Goal: Information Seeking & Learning: Learn about a topic

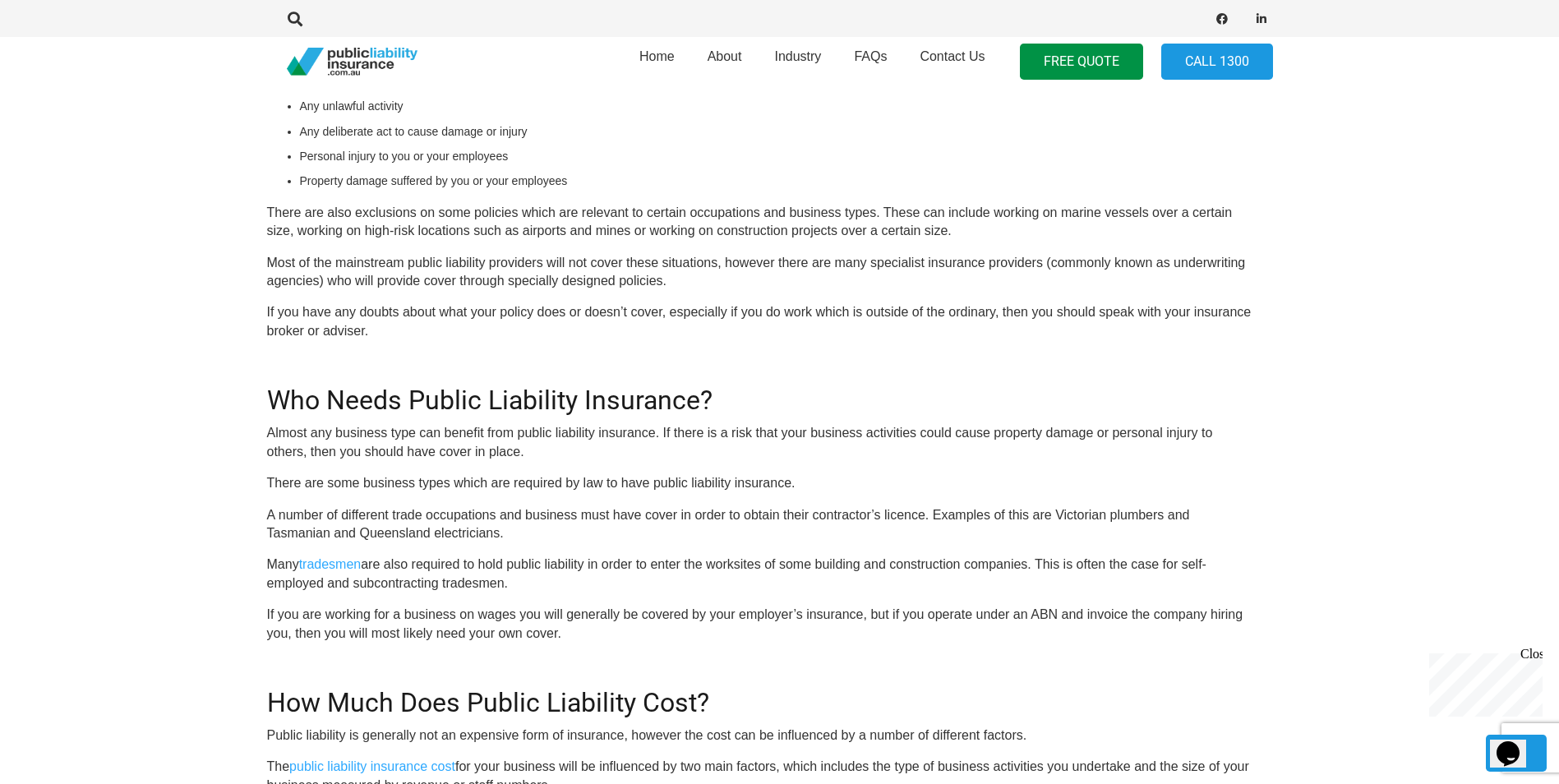
scroll to position [1150, 20]
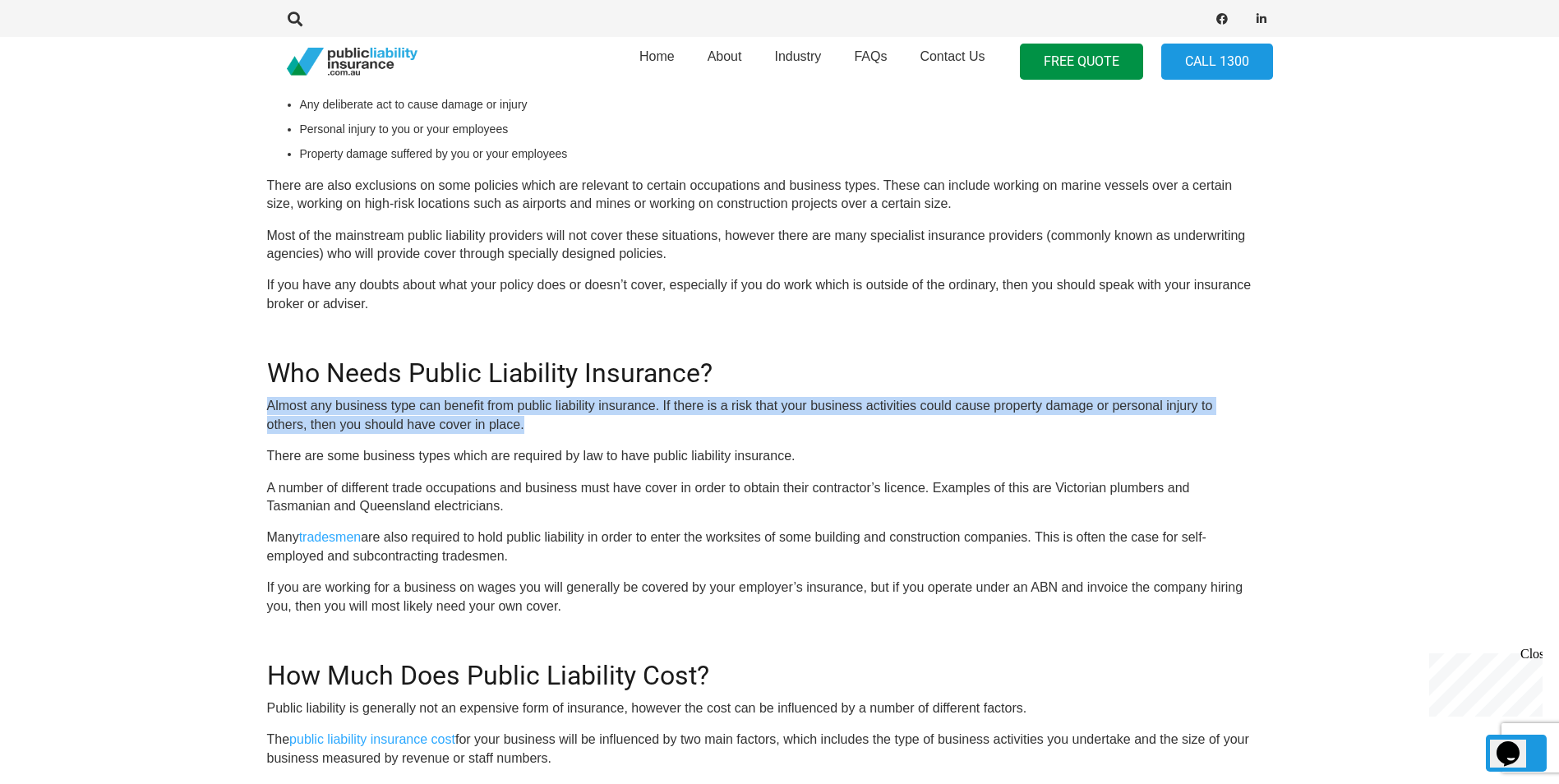
drag, startPoint x: 268, startPoint y: 402, endPoint x: 528, endPoint y: 418, distance: 260.5
click at [528, 418] on p "Almost any business type can benefit from public liability insurance. If there …" at bounding box center [760, 415] width 987 height 37
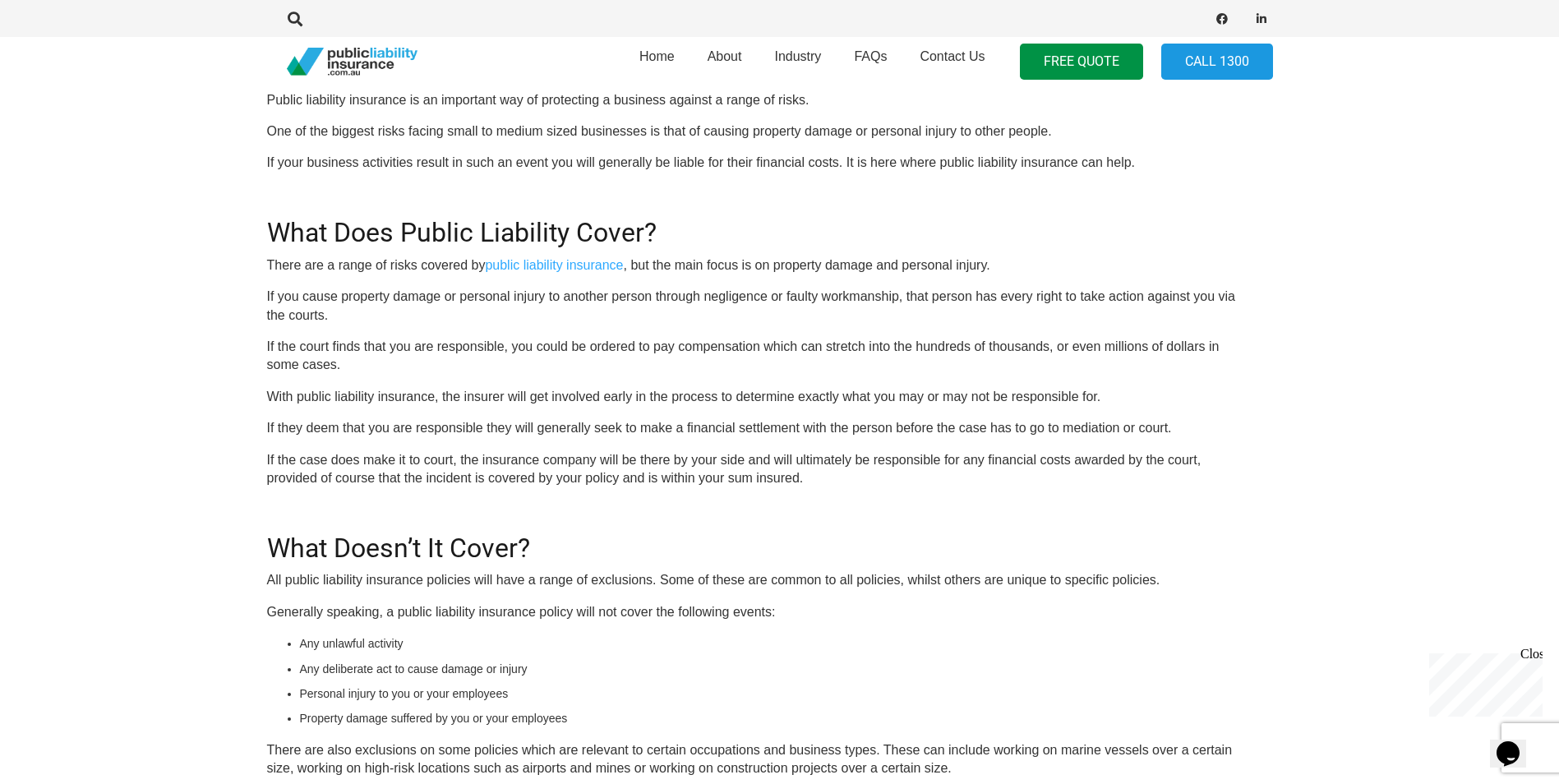
scroll to position [559, 20]
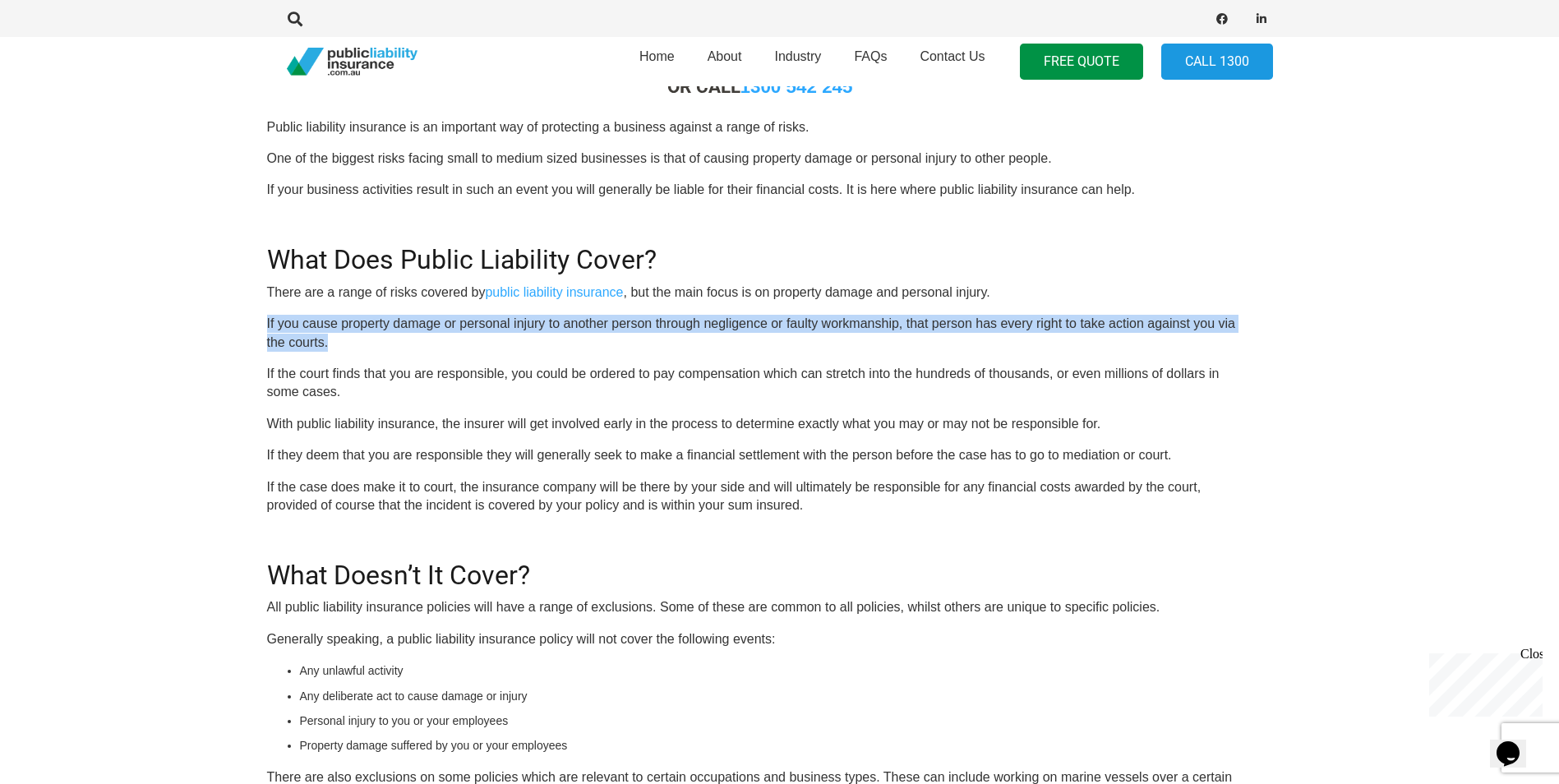
drag, startPoint x: 267, startPoint y: 318, endPoint x: 335, endPoint y: 337, distance: 70.6
click at [335, 337] on p "If you cause property damage or personal injury to another person through negli…" at bounding box center [760, 333] width 987 height 37
drag, startPoint x: 267, startPoint y: 320, endPoint x: 342, endPoint y: 342, distance: 78.2
click at [342, 342] on p "If you cause property damage or personal injury to another person through negli…" at bounding box center [760, 333] width 987 height 37
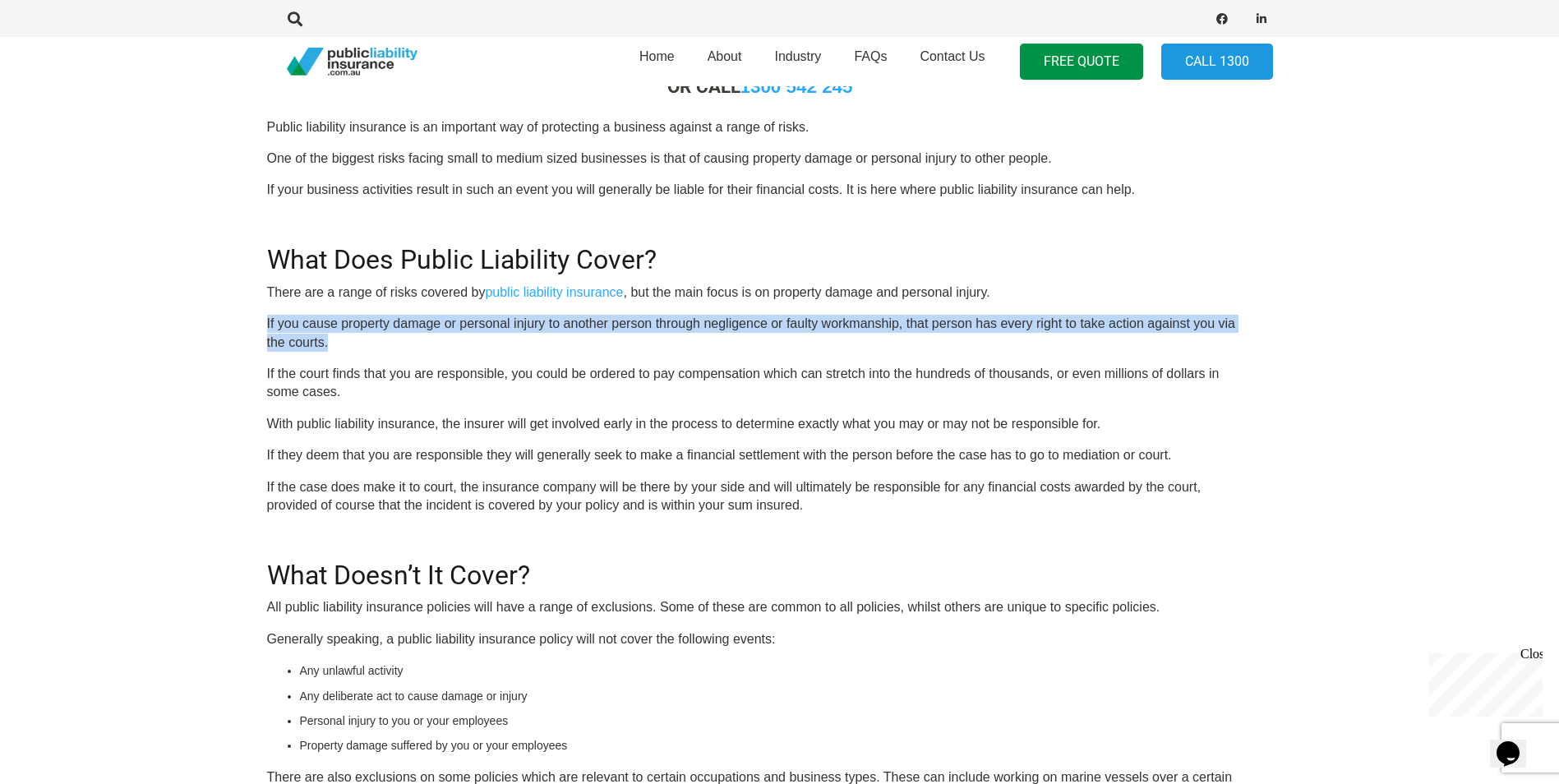
click at [342, 342] on p "If you cause property damage or personal injury to another person through negli…" at bounding box center [760, 333] width 987 height 37
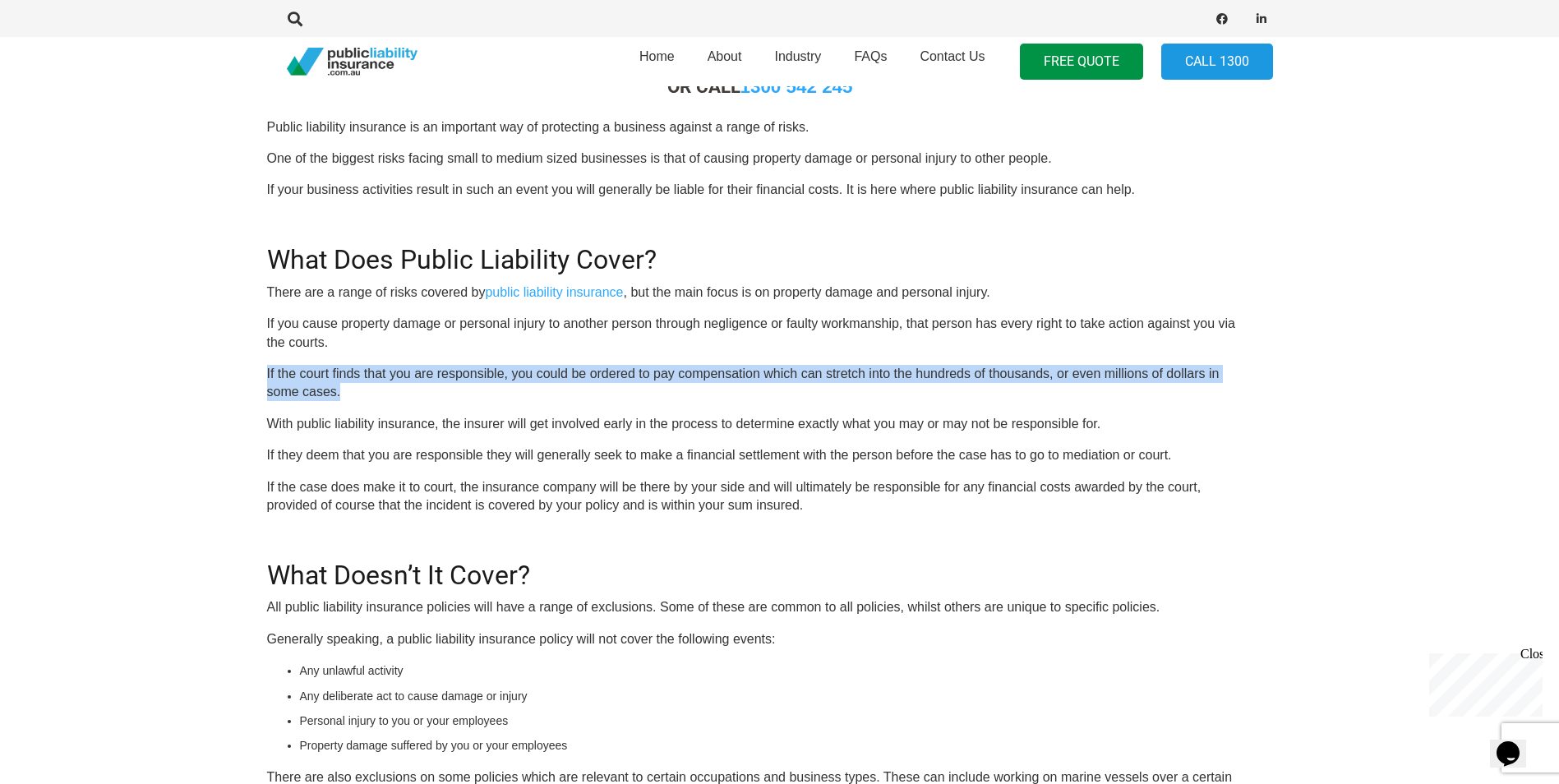
drag, startPoint x: 267, startPoint y: 368, endPoint x: 363, endPoint y: 385, distance: 97.5
click at [363, 385] on p "If the court finds that you are responsible, you could be ordered to pay compen…" at bounding box center [760, 383] width 987 height 37
drag, startPoint x: 267, startPoint y: 366, endPoint x: 350, endPoint y: 389, distance: 86.1
click at [350, 389] on p "If the court finds that you are responsible, you could be ordered to pay compen…" at bounding box center [760, 383] width 987 height 37
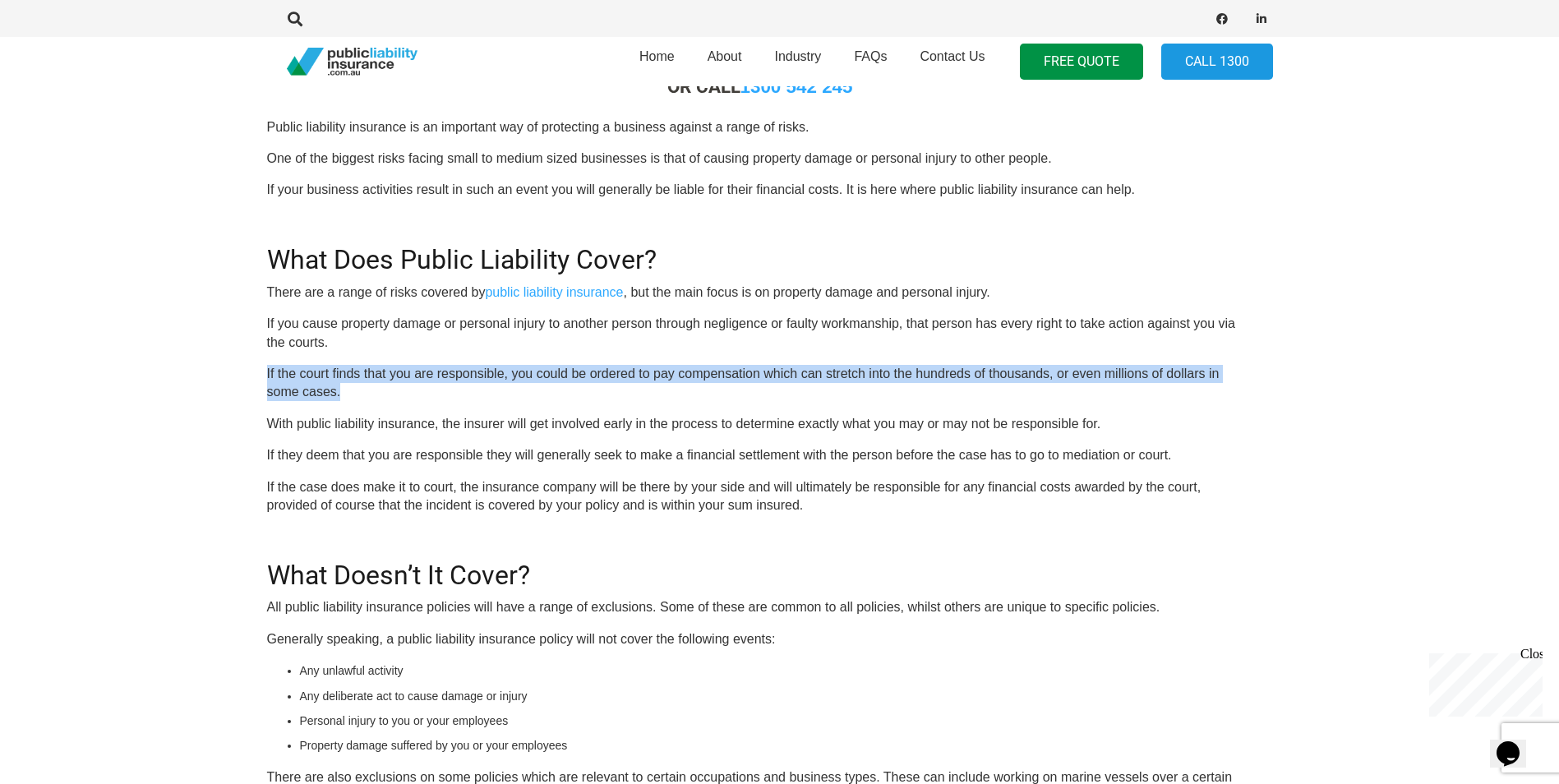
click at [350, 389] on p "If the court finds that you are responsible, you could be ordered to pay compen…" at bounding box center [760, 383] width 987 height 37
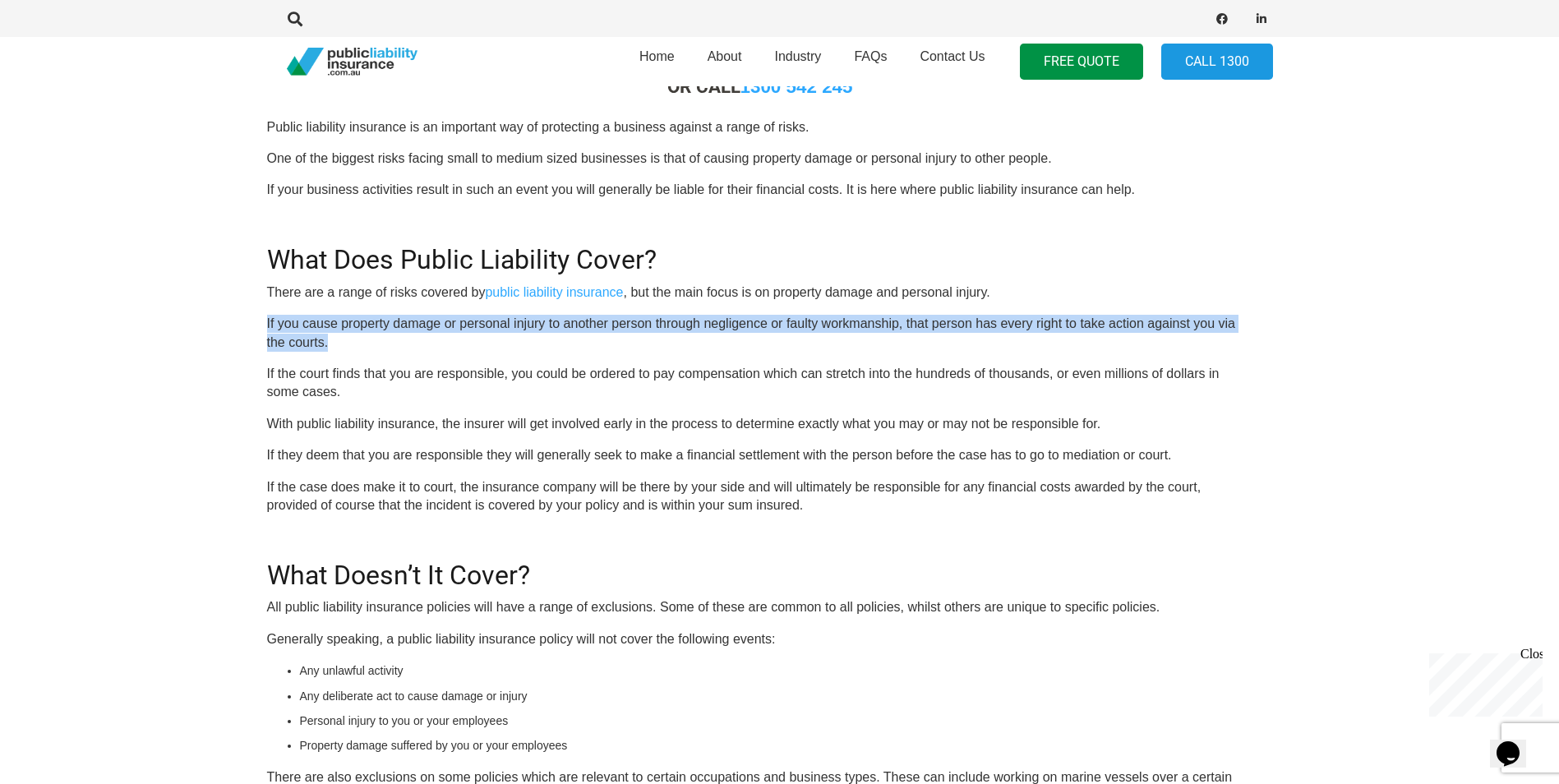
drag, startPoint x: 267, startPoint y: 319, endPoint x: 349, endPoint y: 342, distance: 85.2
click at [349, 342] on p "If you cause property damage or personal injury to another person through negli…" at bounding box center [760, 333] width 987 height 37
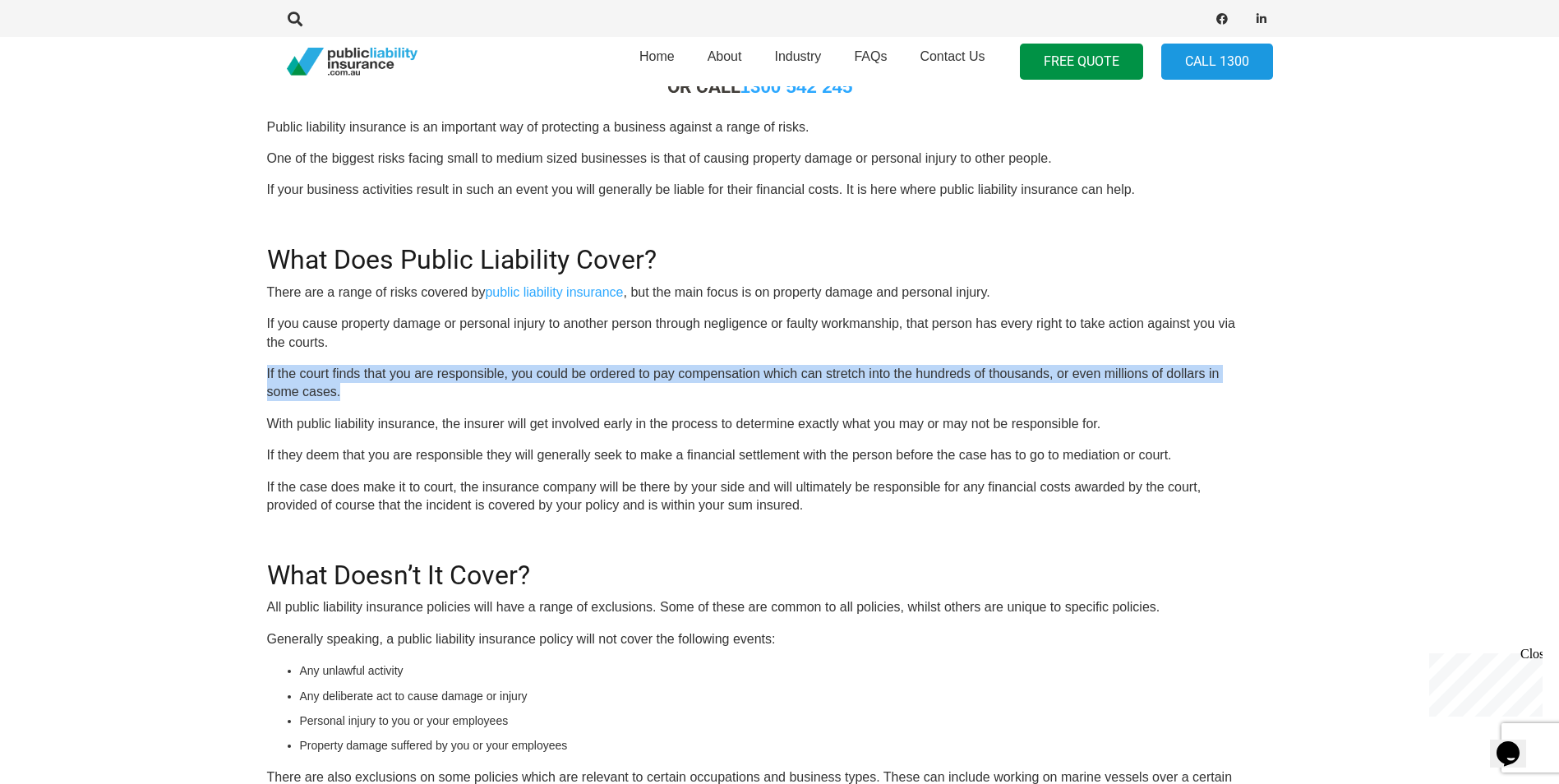
drag, startPoint x: 267, startPoint y: 373, endPoint x: 346, endPoint y: 390, distance: 80.8
click at [346, 390] on p "If the court finds that you are responsible, you could be ordered to pay compen…" at bounding box center [760, 383] width 987 height 37
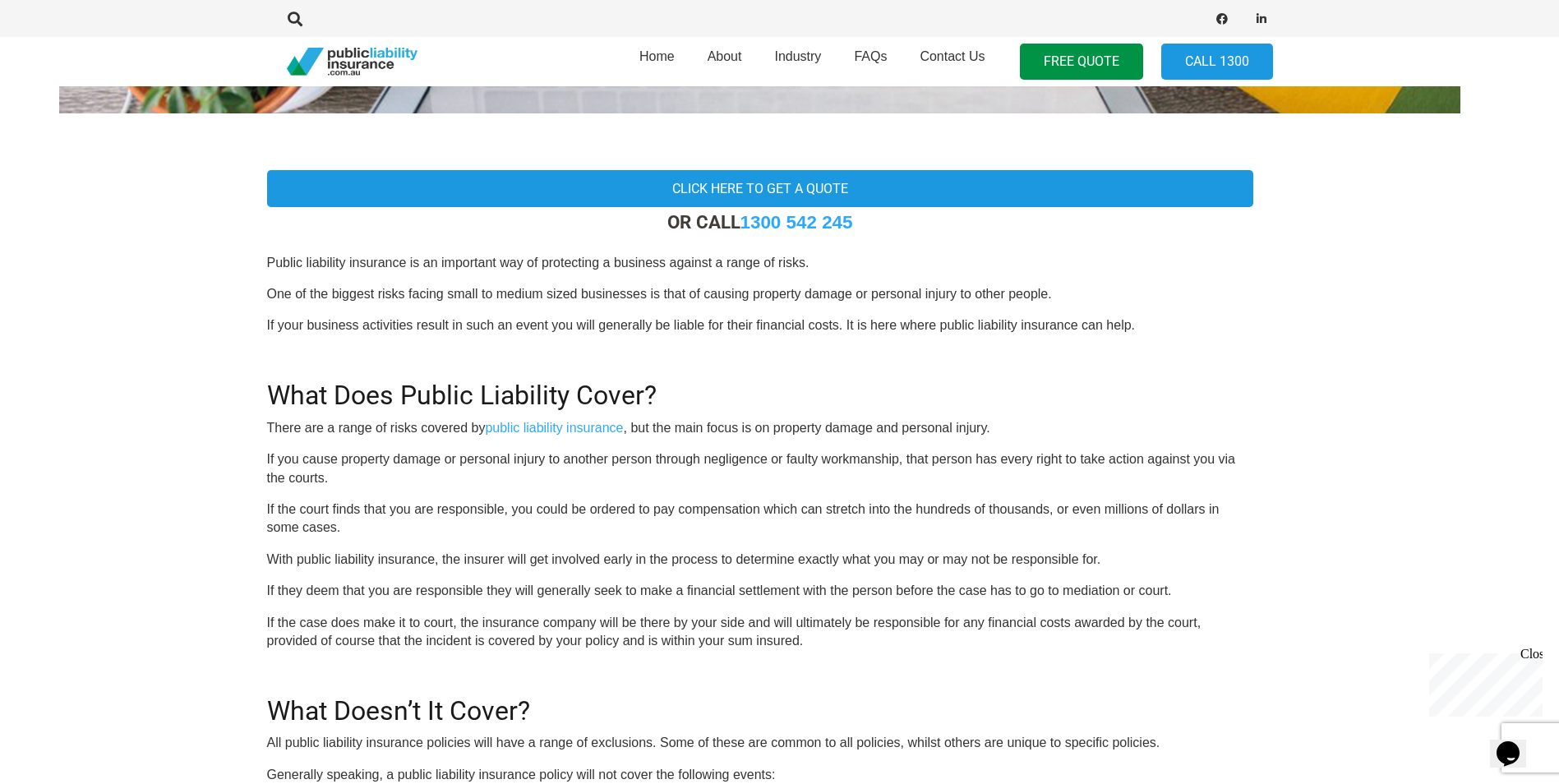
scroll to position [394, 20]
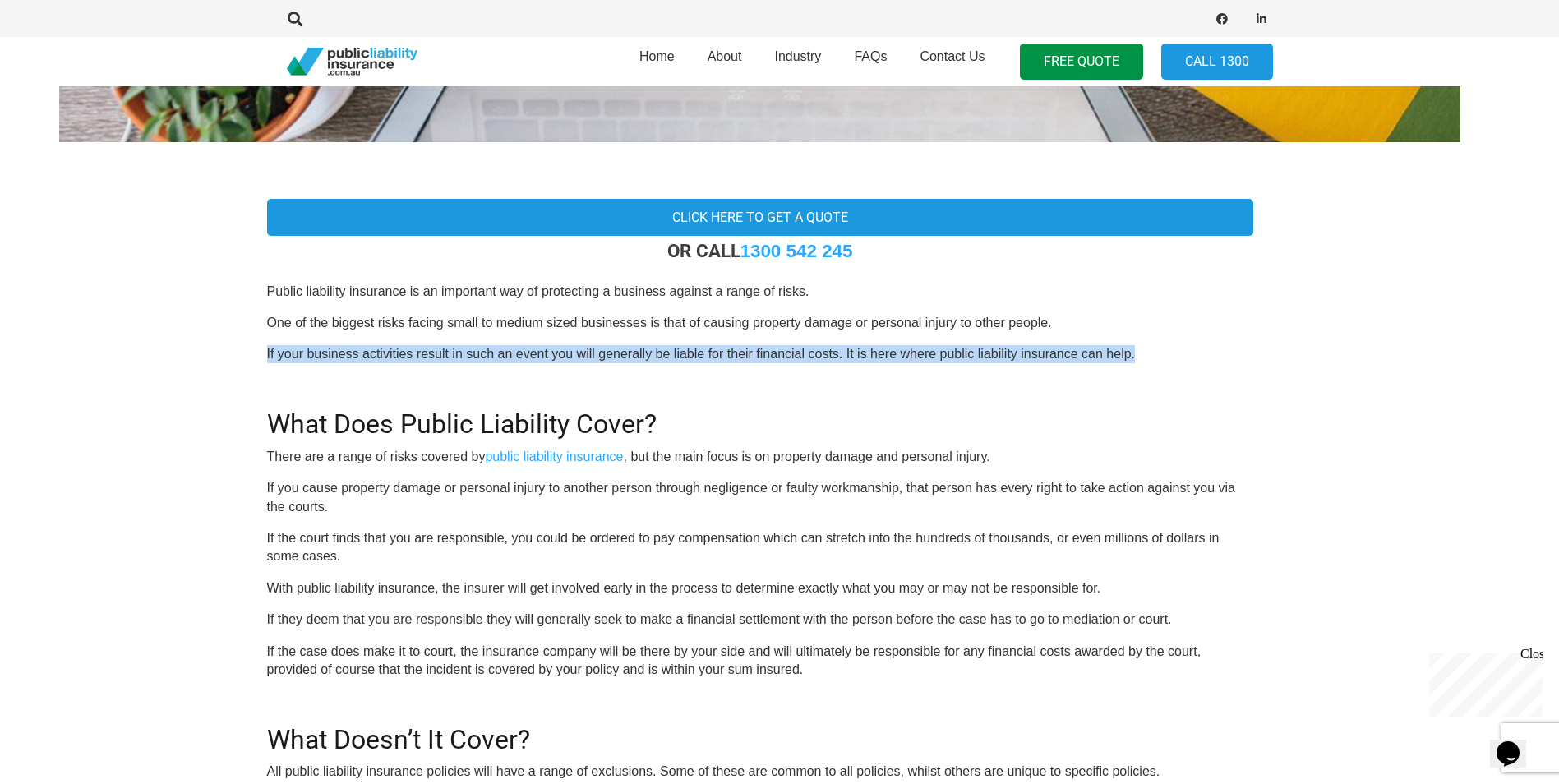
drag, startPoint x: 268, startPoint y: 350, endPoint x: 1160, endPoint y: 337, distance: 892.1
click at [1147, 352] on p "If your business activities result in such an event you will generally be liabl…" at bounding box center [760, 354] width 987 height 18
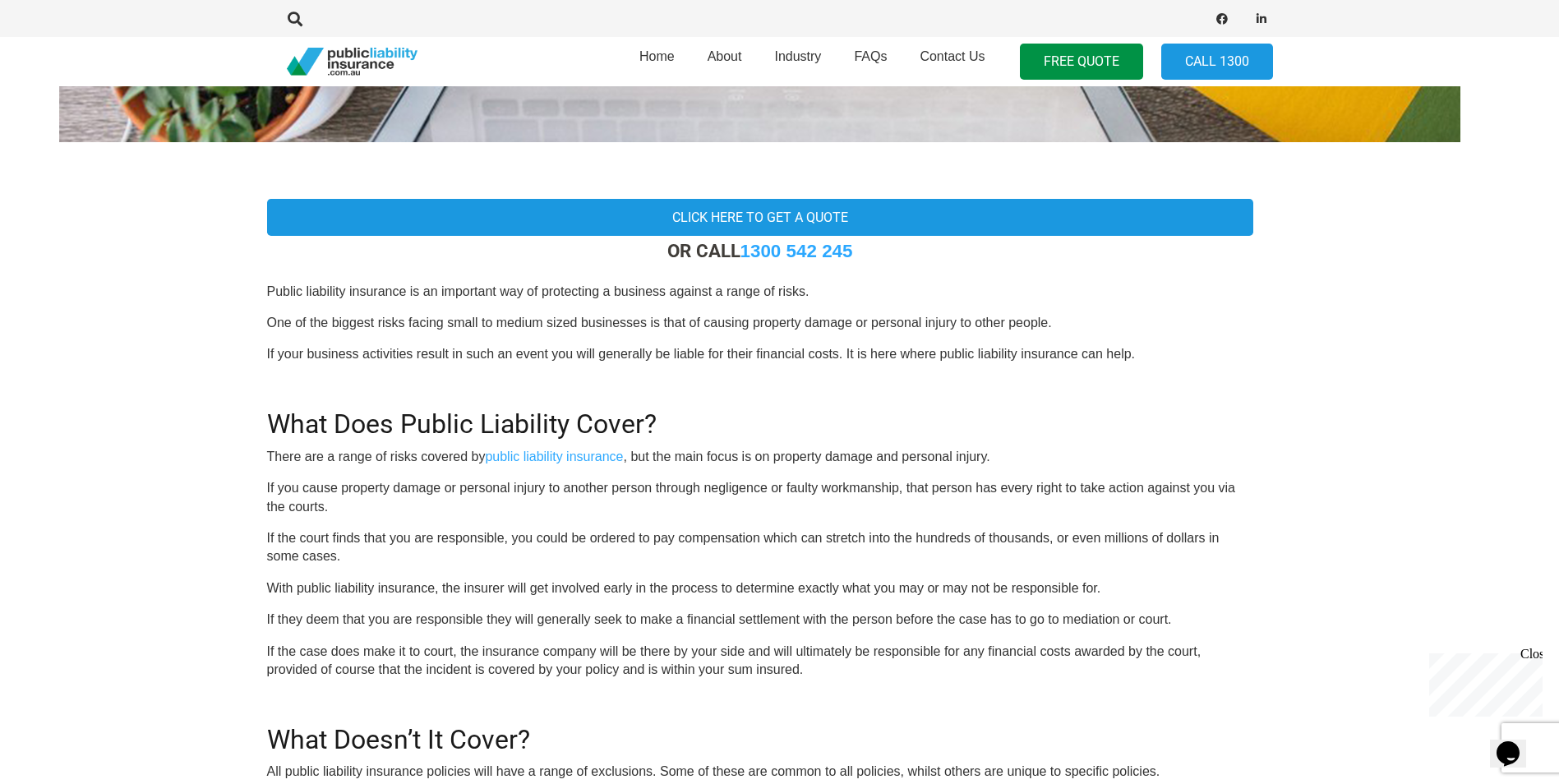
click at [267, 355] on p "If your business activities result in such an event you will generally be liabl…" at bounding box center [760, 354] width 987 height 18
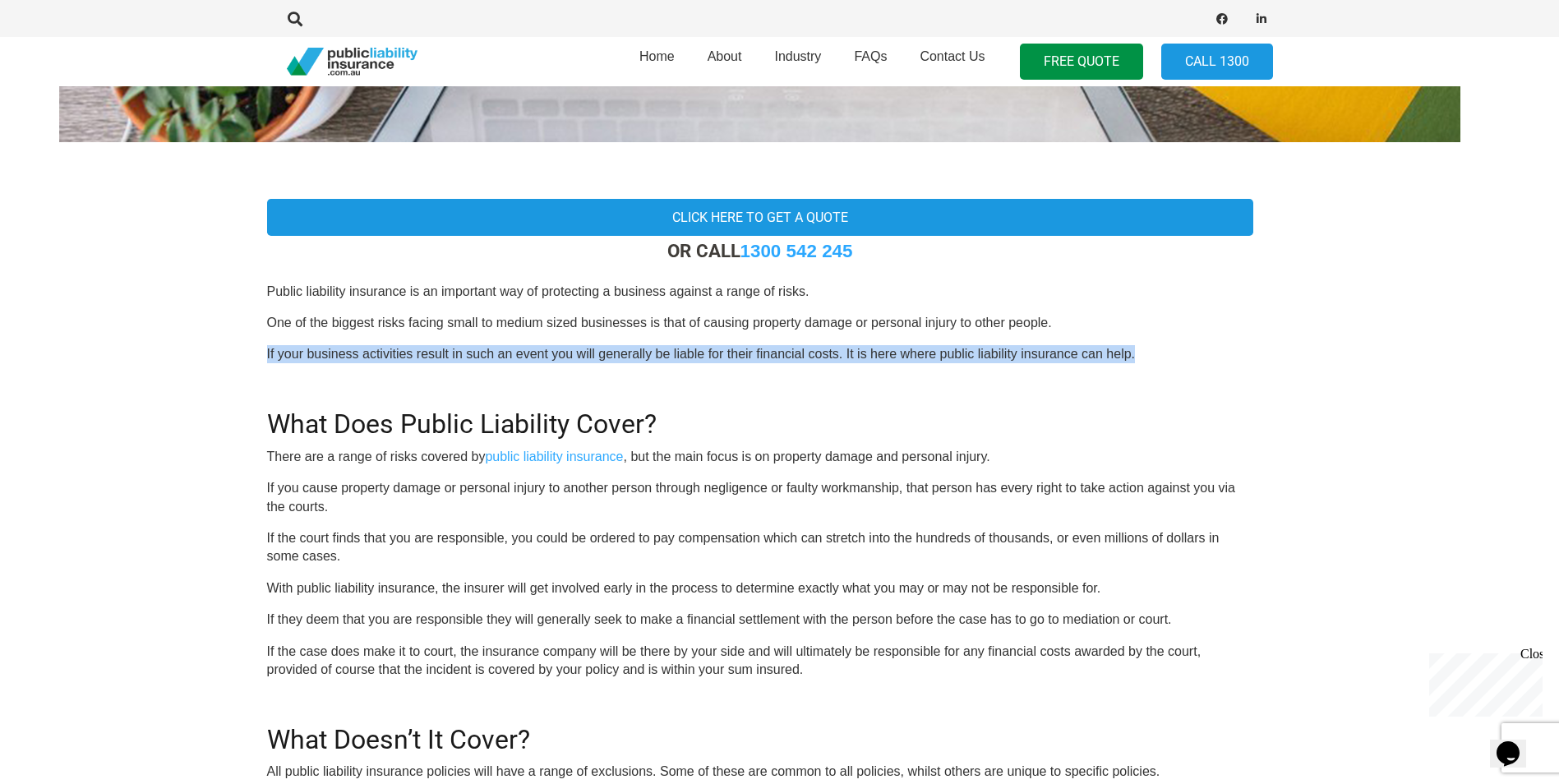
drag, startPoint x: 267, startPoint y: 349, endPoint x: 1178, endPoint y: 355, distance: 911.0
click at [1178, 355] on p "If your business activities result in such an event you will generally be liabl…" at bounding box center [760, 354] width 987 height 18
drag, startPoint x: 1178, startPoint y: 355, endPoint x: 1198, endPoint y: 360, distance: 20.6
click at [1178, 355] on p "If your business activities result in such an event you will generally be liabl…" at bounding box center [760, 354] width 987 height 18
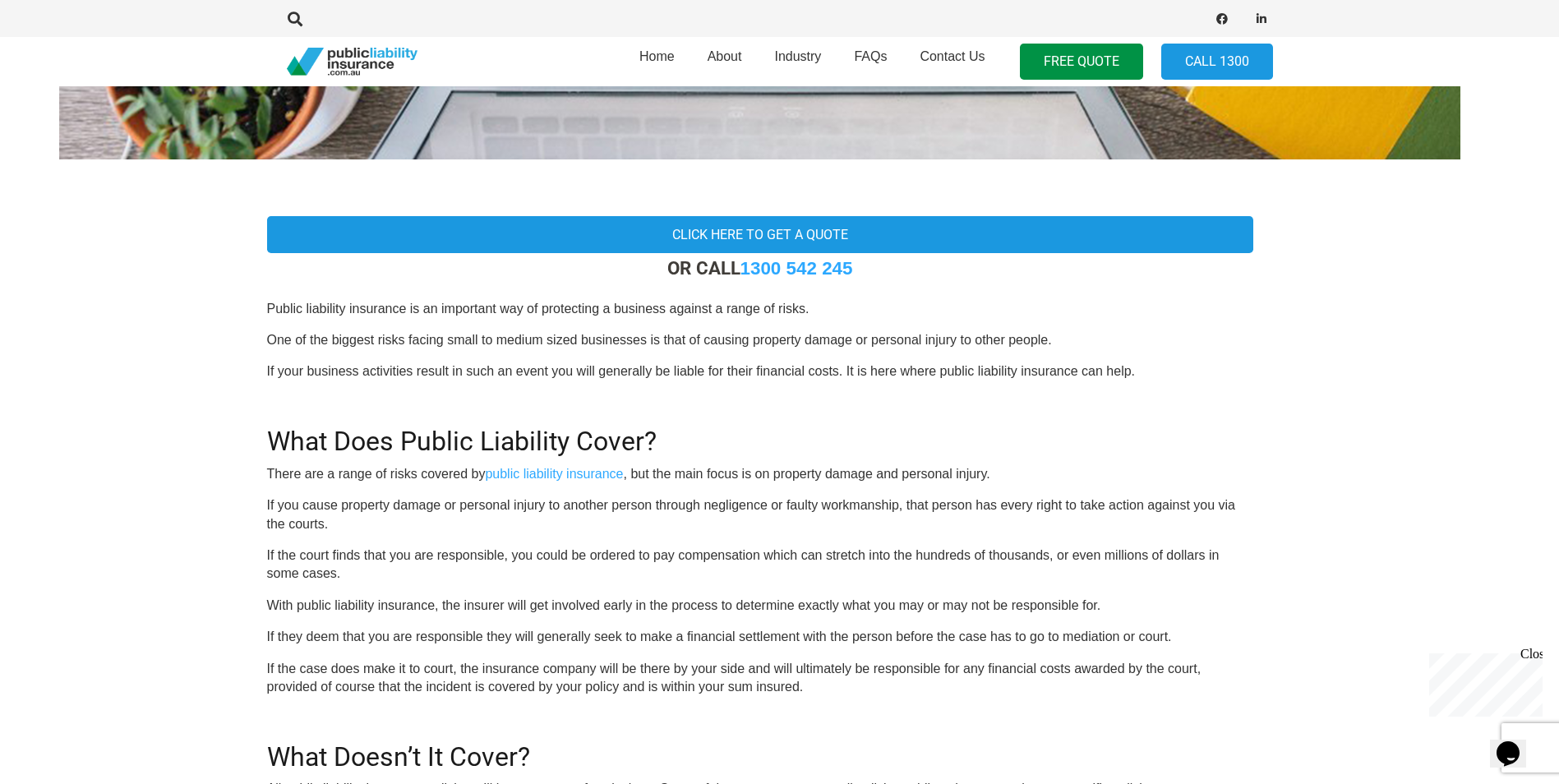
scroll to position [476, 20]
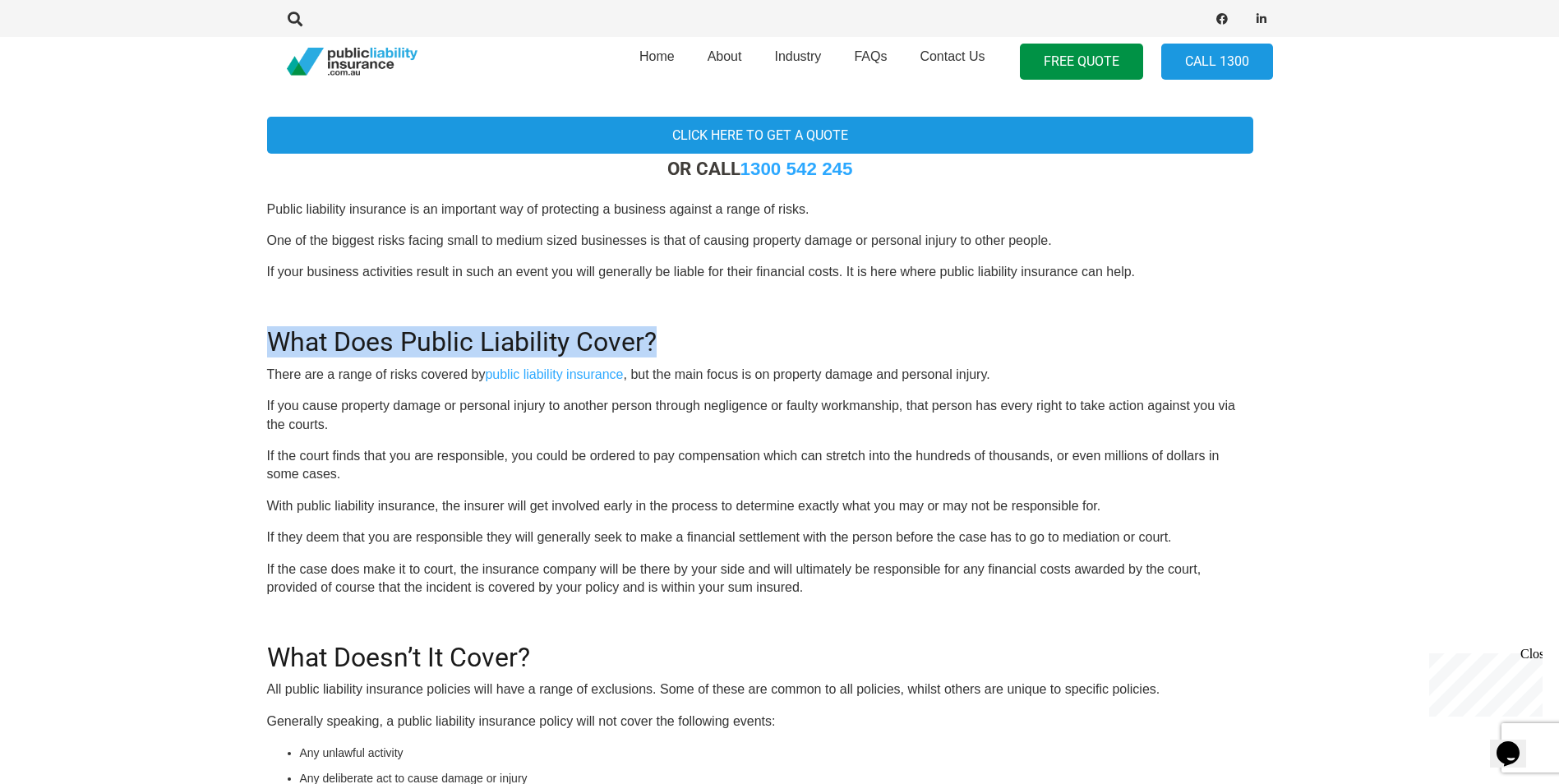
drag, startPoint x: 269, startPoint y: 338, endPoint x: 662, endPoint y: 340, distance: 393.0
click at [662, 340] on h2 "What Does Public Liability Cover?" at bounding box center [760, 332] width 987 height 51
drag, startPoint x: 662, startPoint y: 340, endPoint x: 689, endPoint y: 340, distance: 27.0
click at [662, 340] on h2 "What Does Public Liability Cover?" at bounding box center [760, 332] width 987 height 51
